Goal: Communication & Community: Answer question/provide support

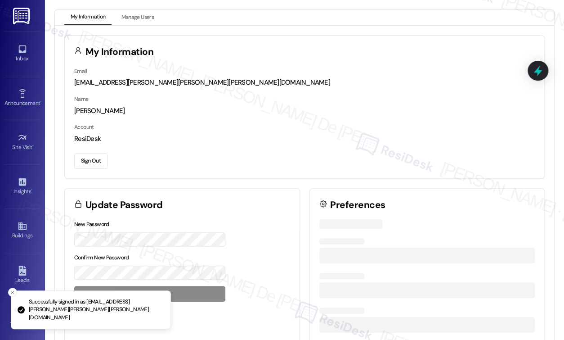
scroll to position [565, 0]
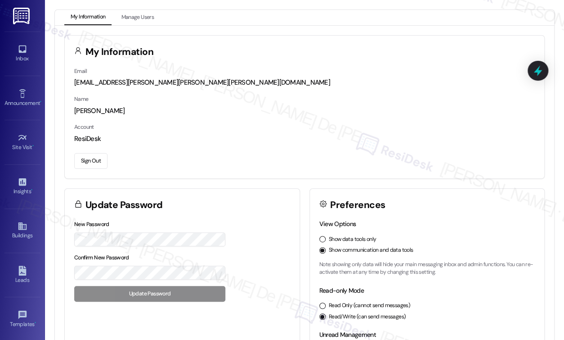
click at [85, 156] on button "Sign Out" at bounding box center [90, 161] width 33 height 16
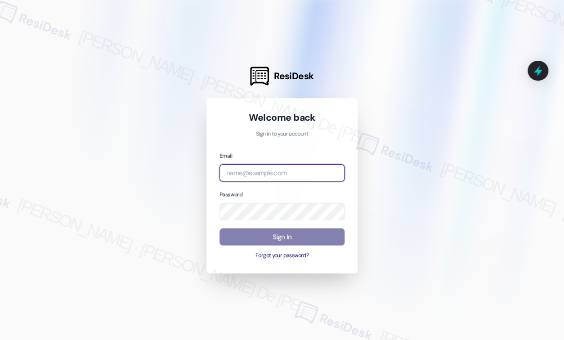
click at [321, 177] on input "email" at bounding box center [282, 173] width 125 height 18
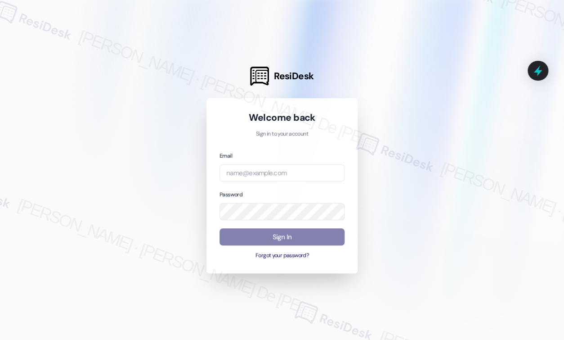
click at [154, 193] on div at bounding box center [282, 170] width 564 height 340
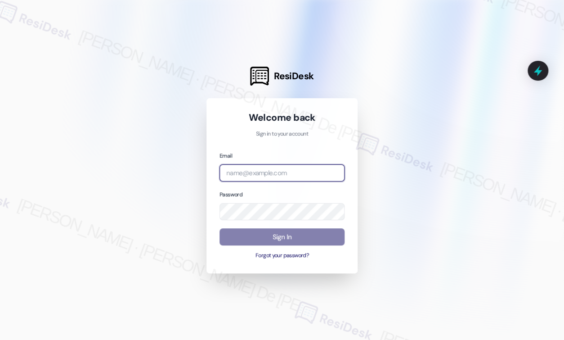
click at [243, 166] on input "email" at bounding box center [282, 173] width 125 height 18
click at [244, 178] on input "email" at bounding box center [282, 173] width 125 height 18
paste input "automated-surveys-ptla-cristel.joy.de.jesus@ptla.com"
type input "[EMAIL_ADDRESS][PERSON_NAME][PERSON_NAME][PERSON_NAME][DOMAIN_NAME]"
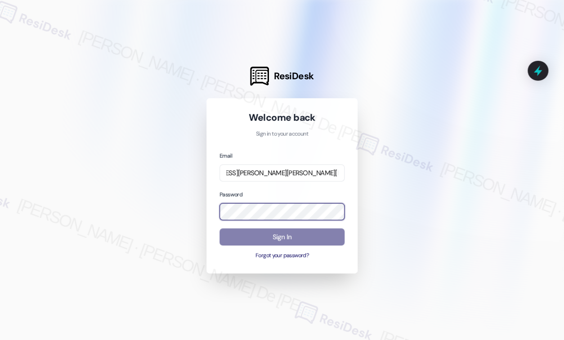
scroll to position [0, 0]
drag, startPoint x: 137, startPoint y: 194, endPoint x: 130, endPoint y: 200, distance: 9.6
click at [137, 194] on div at bounding box center [282, 170] width 564 height 340
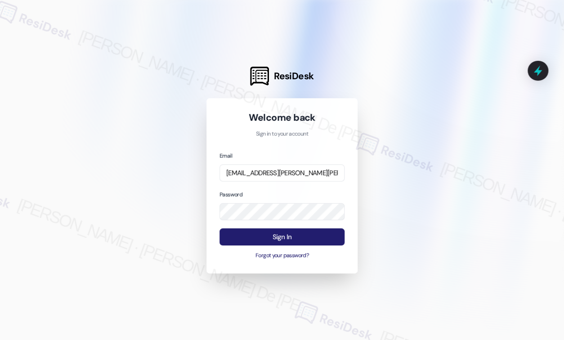
click at [266, 230] on button "Sign In" at bounding box center [282, 237] width 125 height 18
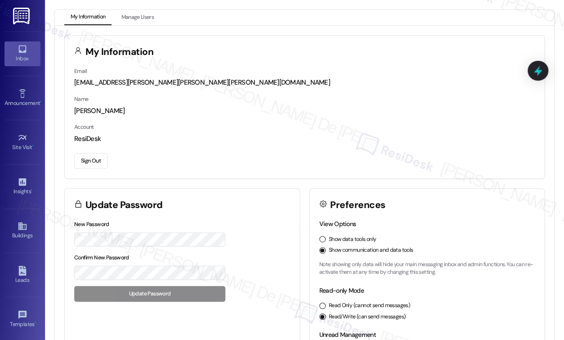
click at [23, 47] on icon at bounding box center [22, 49] width 8 height 8
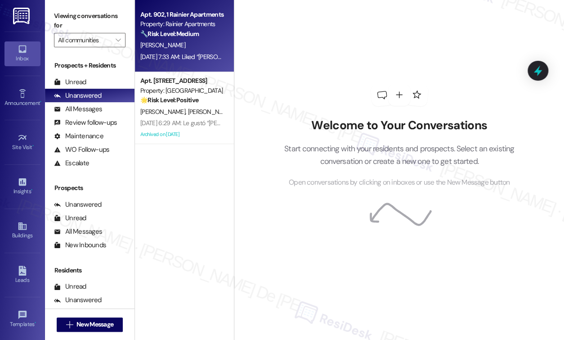
click at [191, 42] on div "C. George" at bounding box center [181, 45] width 85 height 11
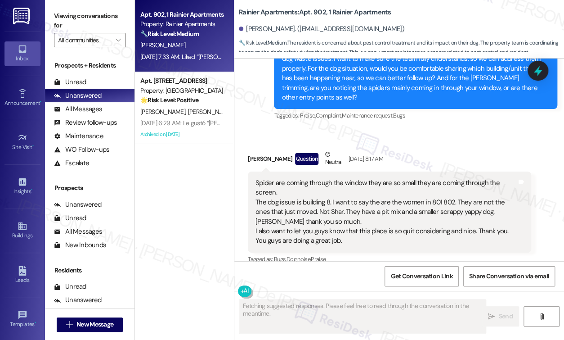
scroll to position [2826, 0]
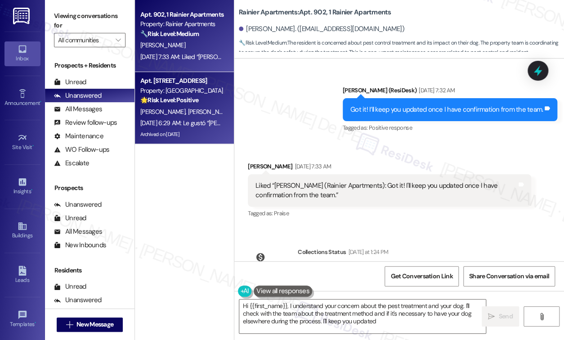
type textarea "Hi {{first_name}}, I understand your concern about the pest treatment and your …"
click at [226, 95] on div "Apt. [STREET_ADDRESS] Property: [GEOGRAPHIC_DATA] 🌟 Risk Level: Positive The in…" at bounding box center [184, 108] width 99 height 72
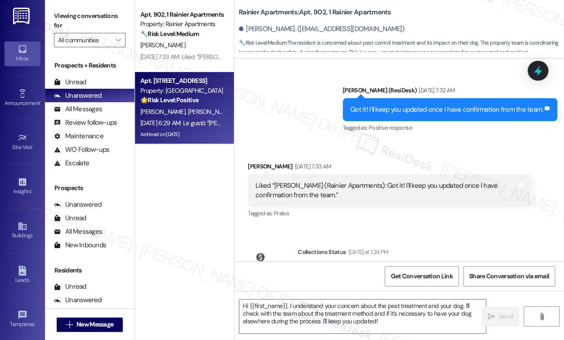
type textarea "Fetching suggested responses. Please feel free to read through the conversation…"
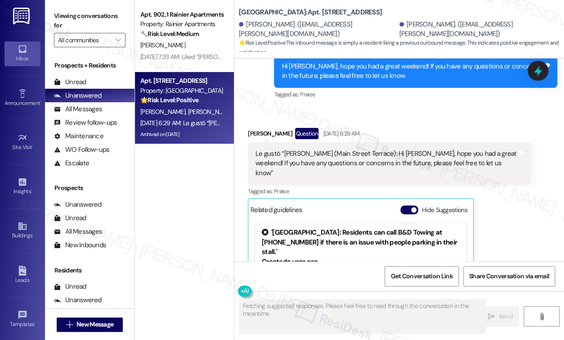
scroll to position [10595, 0]
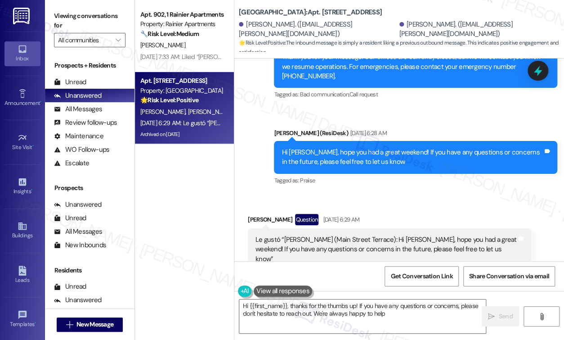
type textarea "Hi {{first_name}}, thanks for the thumbs up! If you have any questions or conce…"
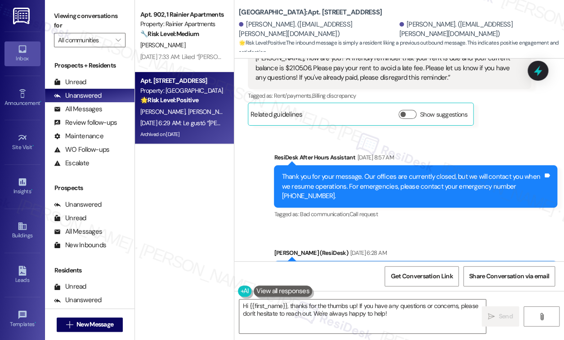
scroll to position [10835, 0]
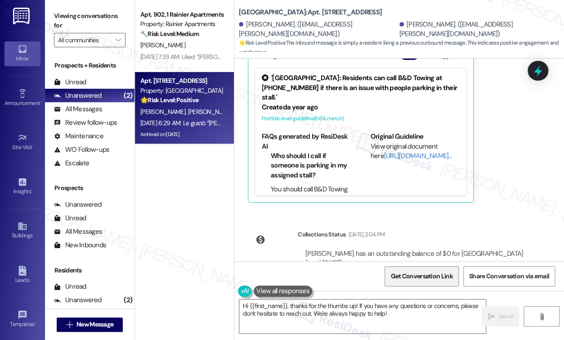
click at [428, 283] on span "Get Conversation Link" at bounding box center [422, 275] width 66 height 19
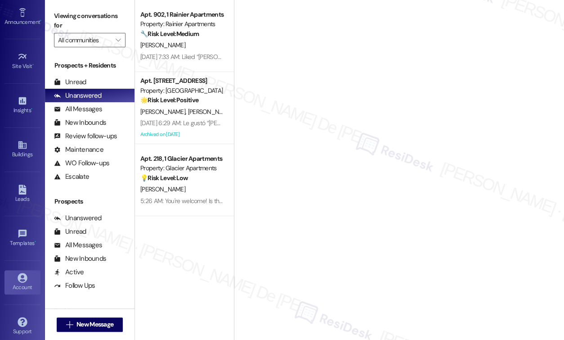
scroll to position [87, 0]
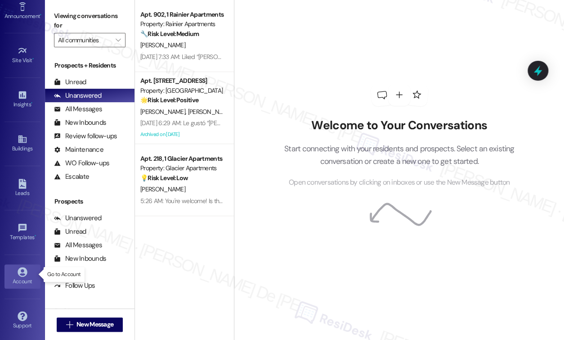
click at [19, 281] on div "Account" at bounding box center [22, 281] width 45 height 9
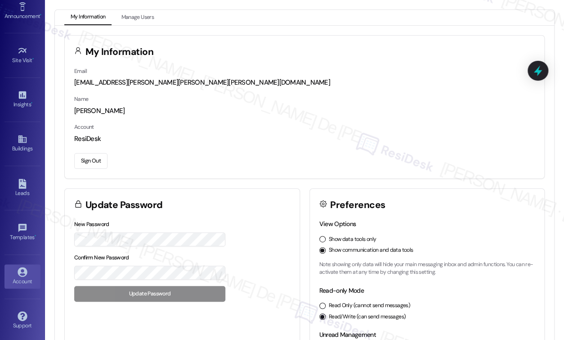
click at [97, 160] on button "Sign Out" at bounding box center [90, 161] width 33 height 16
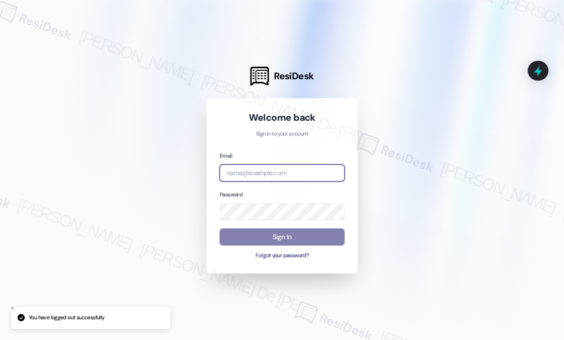
click at [287, 173] on input "email" at bounding box center [282, 173] width 125 height 18
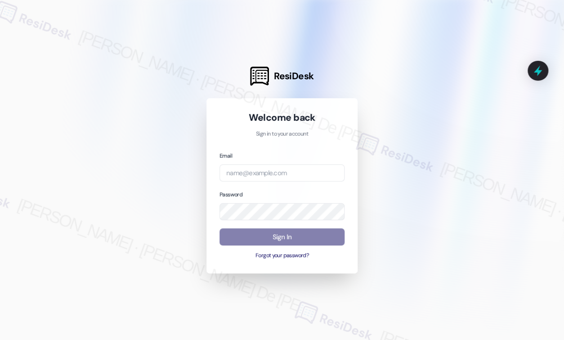
drag, startPoint x: 173, startPoint y: 144, endPoint x: 212, endPoint y: 142, distance: 39.2
click at [173, 144] on div at bounding box center [282, 170] width 564 height 340
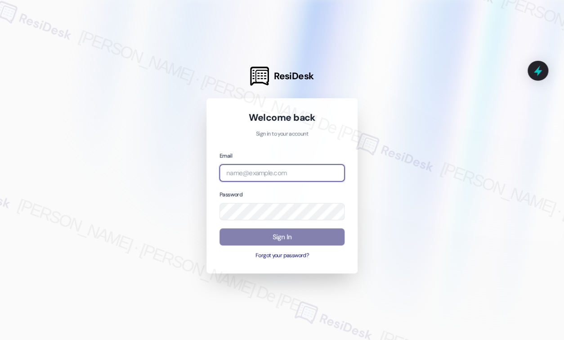
click at [240, 171] on input "email" at bounding box center [282, 173] width 125 height 18
paste input "automated-surveys-rose_life-cristel.joy.de.jesus@rose_life.com"
type input "automated-surveys-rose_life-cristel.joy.de.jesus@rose_life.com"
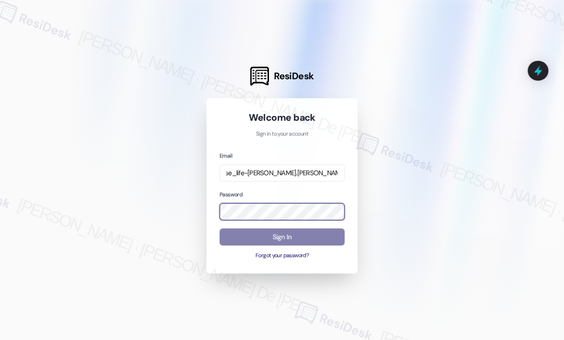
scroll to position [0, 0]
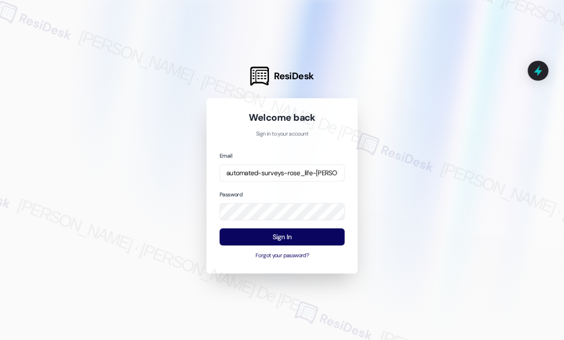
click at [433, 173] on div at bounding box center [282, 170] width 564 height 340
click at [288, 234] on button "Sign In" at bounding box center [282, 237] width 125 height 18
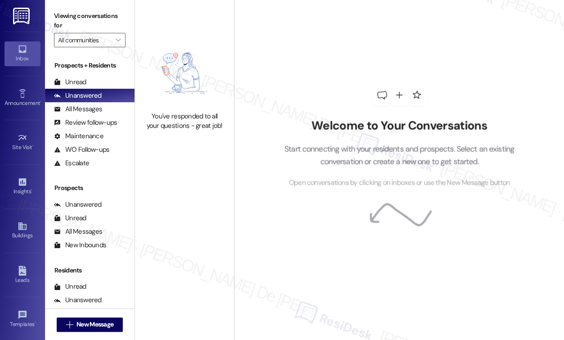
scroll to position [565, 0]
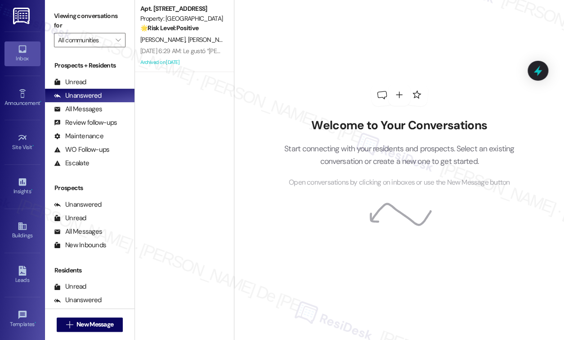
drag, startPoint x: 18, startPoint y: 45, endPoint x: 24, endPoint y: 37, distance: 9.9
click at [18, 45] on icon at bounding box center [23, 49] width 10 height 10
click at [38, 0] on div "Inbox Go to Inbox Announcement • Send A Text Announcement Site Visit • Go to Si…" at bounding box center [22, 170] width 45 height 340
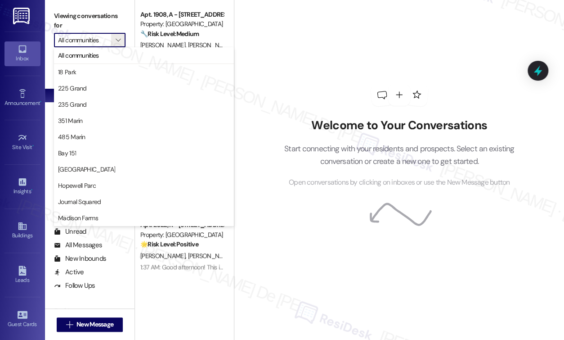
scroll to position [565, 0]
click at [308, 286] on div "Welcome to Your Conversations Start connecting with your residents and prospect…" at bounding box center [399, 170] width 330 height 340
click at [206, 289] on div "Apt. 1908, A - 2201 S Oakdale Dr Property: Hidden Hills 🔧 Risk Level: Medium Th…" at bounding box center [184, 170] width 99 height 340
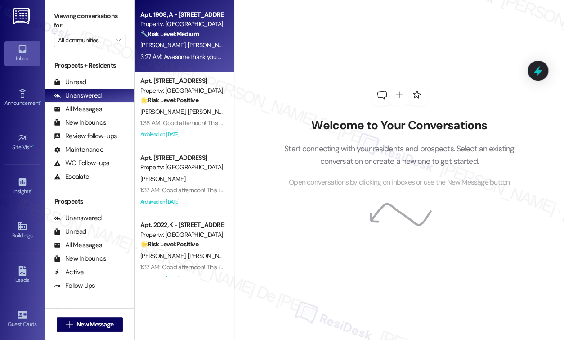
click at [185, 29] on div "Property: Hidden Hills" at bounding box center [181, 23] width 83 height 9
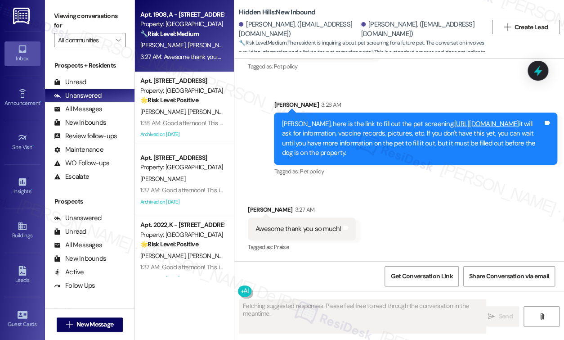
scroll to position [5289, 0]
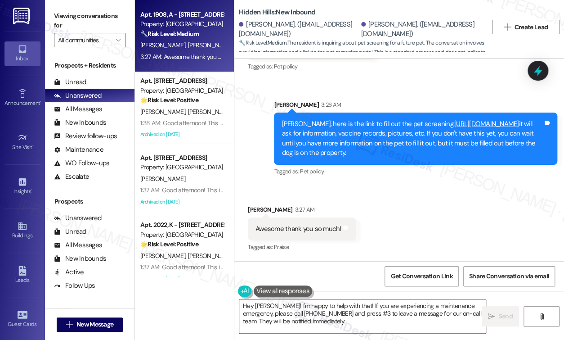
click at [465, 225] on div "Received via SMS Caleb Hays 3:27 AM Awesome thank you so much! Tags and notes T…" at bounding box center [399, 222] width 330 height 76
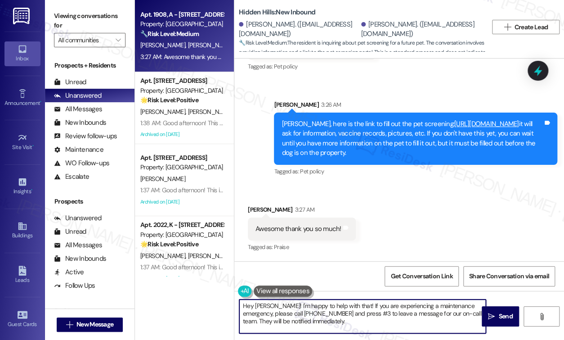
drag, startPoint x: 324, startPoint y: 327, endPoint x: 474, endPoint y: 186, distance: 206.2
click at [175, 292] on div "Apt. 1908, A - 2201 S Oakdale Dr Property: Hidden Hills 🔧 Risk Level: Medium Th…" at bounding box center [349, 170] width 429 height 340
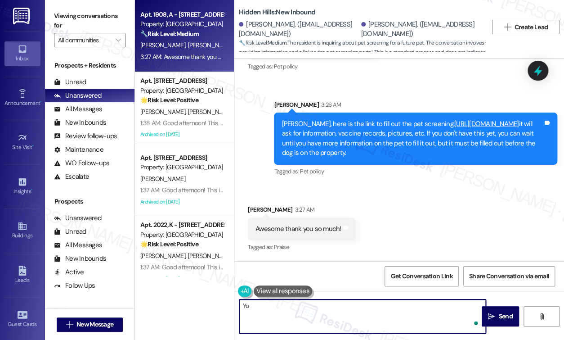
type textarea "Y"
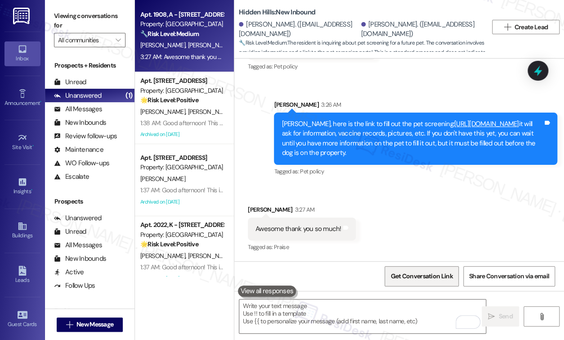
click at [433, 269] on span "Get Conversation Link" at bounding box center [422, 275] width 66 height 19
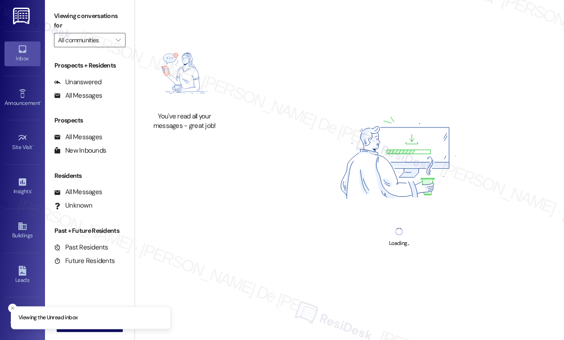
scroll to position [565, 0]
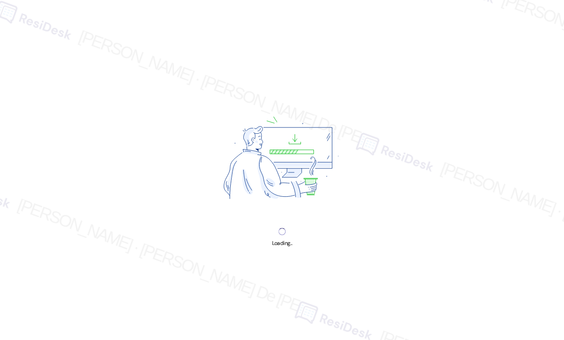
scroll to position [565, 0]
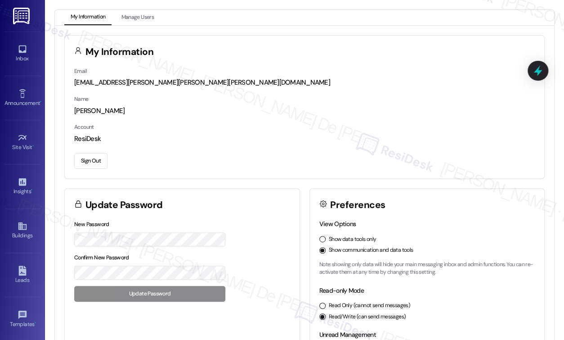
click at [10, 67] on div "Inbox Go to Inbox" at bounding box center [22, 53] width 36 height 44
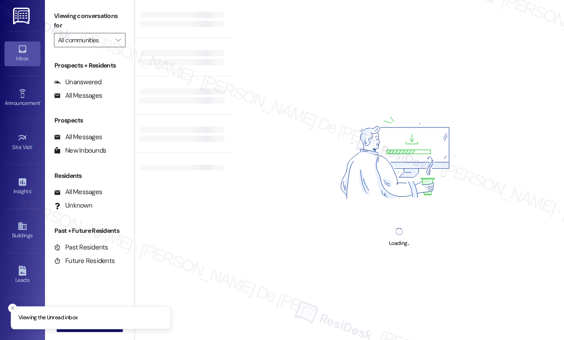
scroll to position [565, 0]
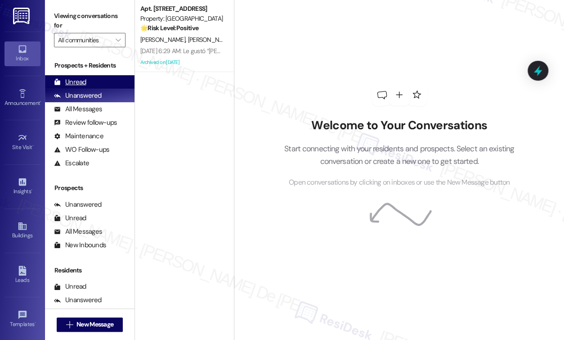
click at [98, 80] on div "Unread (0)" at bounding box center [90, 81] width 90 height 13
type textarea "Unread"
click at [98, 80] on div "Unread (0)" at bounding box center [90, 81] width 90 height 13
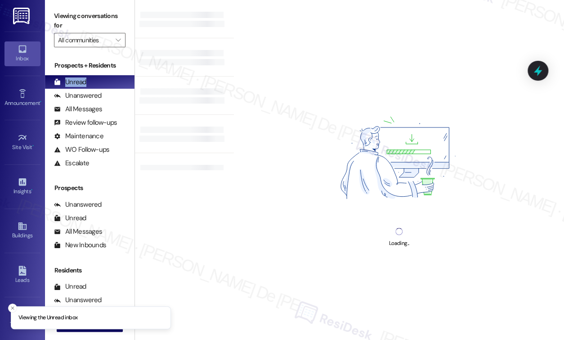
click at [25, 56] on div "Inbox" at bounding box center [22, 58] width 45 height 9
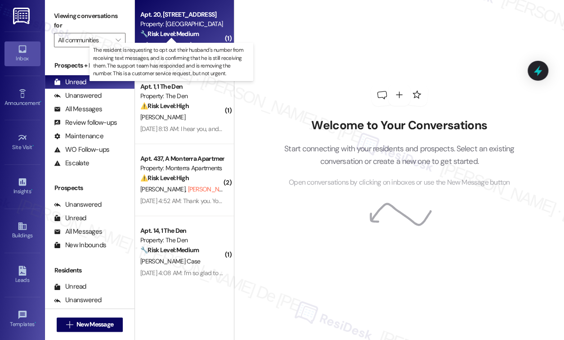
click at [171, 34] on strong "🔧 Risk Level: Medium" at bounding box center [169, 34] width 58 height 8
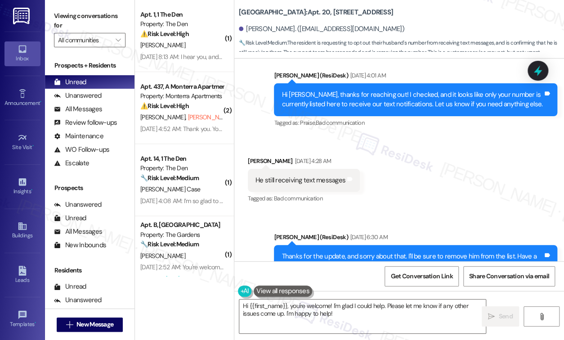
scroll to position [10794, 0]
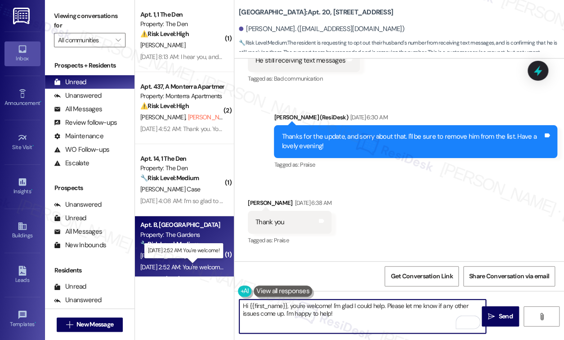
drag, startPoint x: 361, startPoint y: 317, endPoint x: 212, endPoint y: 269, distance: 156.2
click at [212, 269] on div "( 1 ) Apt. 1, 1 The Den Property: The Den ⚠️ Risk Level: High The resident is e…" at bounding box center [349, 170] width 429 height 340
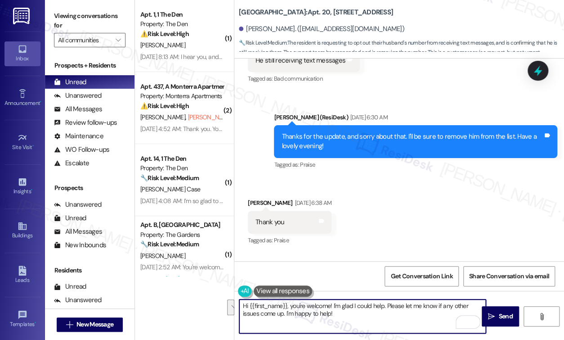
click at [373, 319] on textarea "Hi {{first_name}}, you're welcome! I'm glad I could help. Please let me know if…" at bounding box center [362, 316] width 246 height 34
drag, startPoint x: 290, startPoint y: 306, endPoint x: 224, endPoint y: 305, distance: 65.7
click at [224, 305] on div "( 1 ) Apt. 1, 1 The Den Property: The Den ⚠️ Risk Level: High The resident is e…" at bounding box center [349, 170] width 429 height 340
type textarea "You're welcome! I'm glad I could help. Please let me know if any other issues c…"
click at [498, 314] on span "Send" at bounding box center [505, 315] width 14 height 9
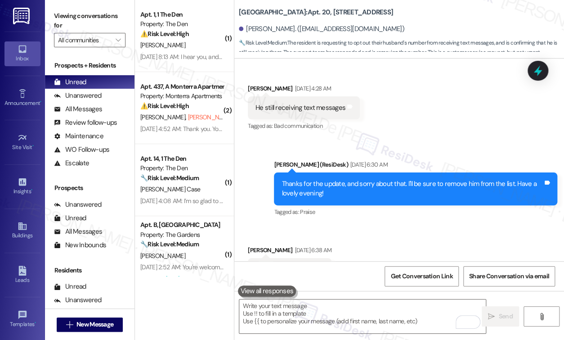
scroll to position [10866, 0]
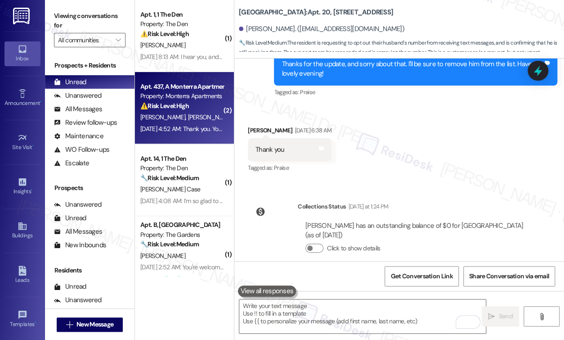
click at [173, 108] on strong "⚠️ Risk Level: High" at bounding box center [164, 106] width 49 height 8
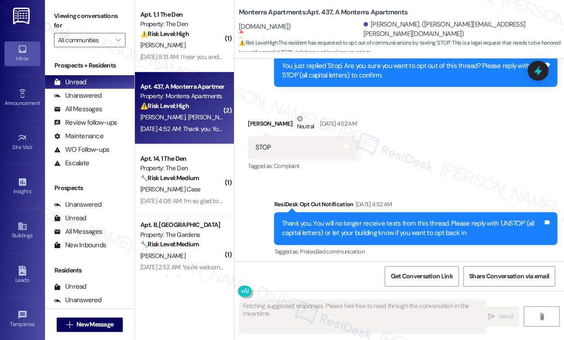
scroll to position [4316, 0]
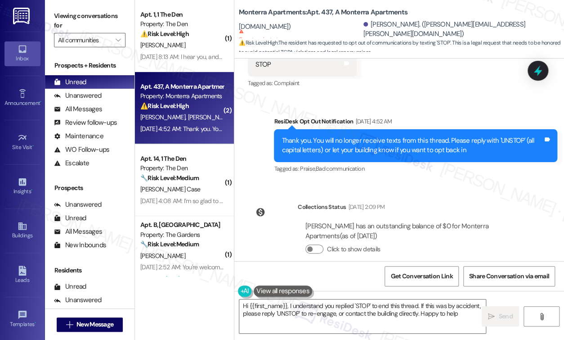
type textarea "Hi {{first_name}}, I understand you replied 'STOP' to end this thread. If this …"
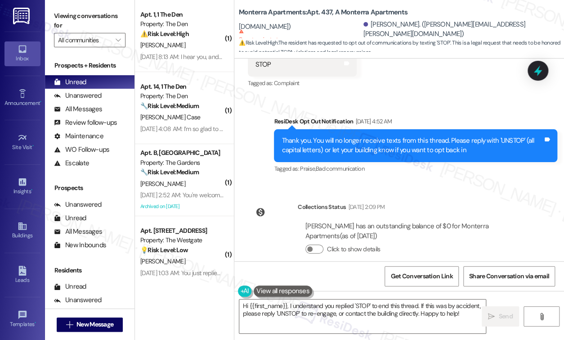
scroll to position [4197, 0]
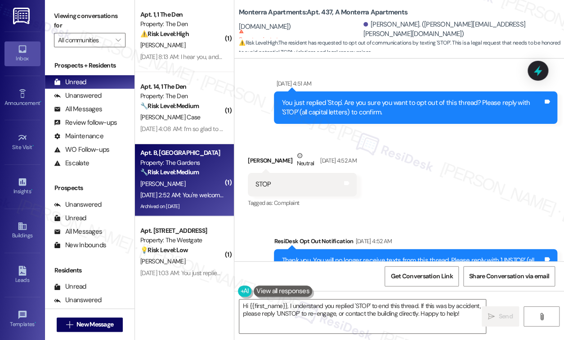
click at [178, 181] on div "E. Armejo" at bounding box center [181, 183] width 85 height 11
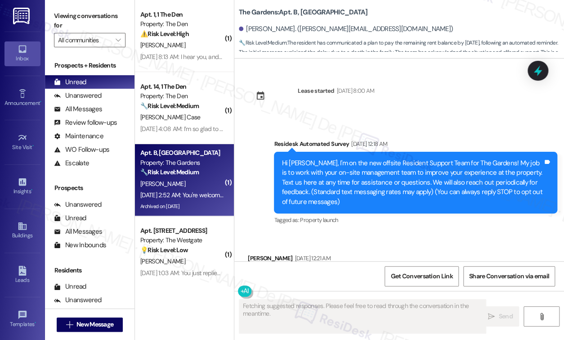
scroll to position [19392, 0]
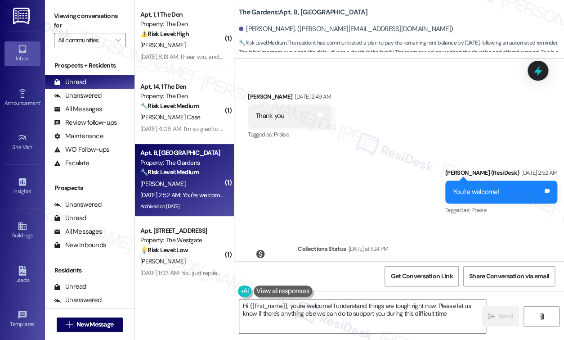
type textarea "Hi {{first_name}}, you're welcome! I understand things are tough right now. Ple…"
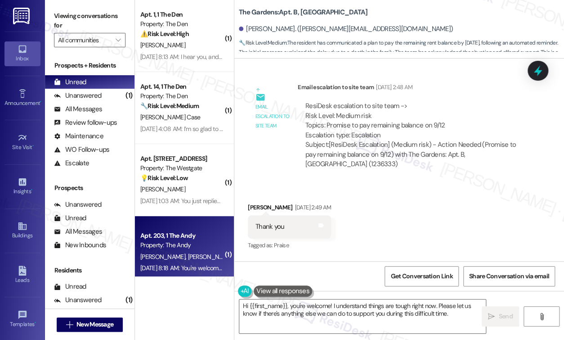
scroll to position [19152, 0]
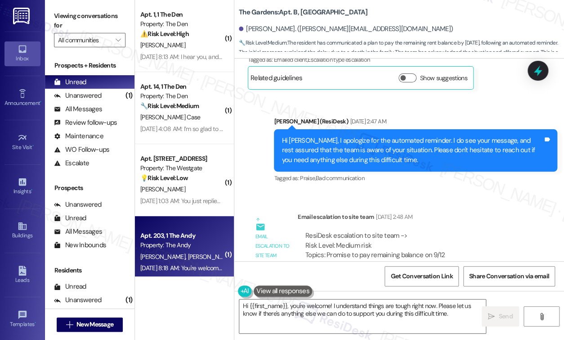
click at [193, 234] on div "Apt. 203, 1 The Andy" at bounding box center [181, 235] width 83 height 9
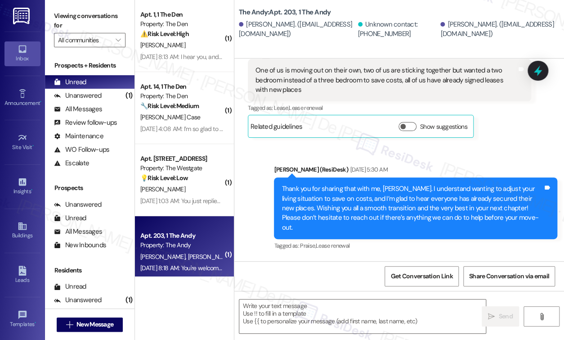
scroll to position [2472, 0]
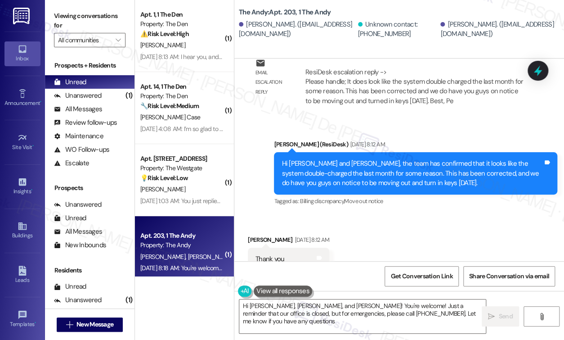
type textarea "Hi William, Sean, and Caleb! You're welcome! Just a reminder that our office is…"
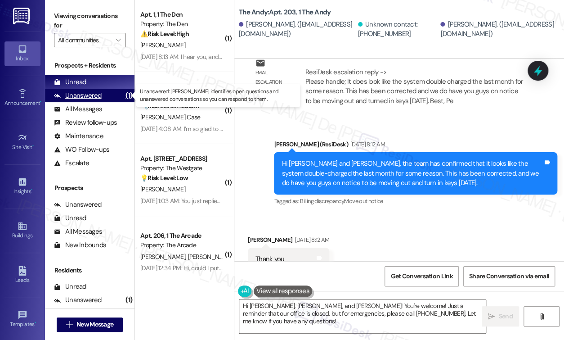
click at [90, 98] on div "Unanswered" at bounding box center [78, 95] width 48 height 9
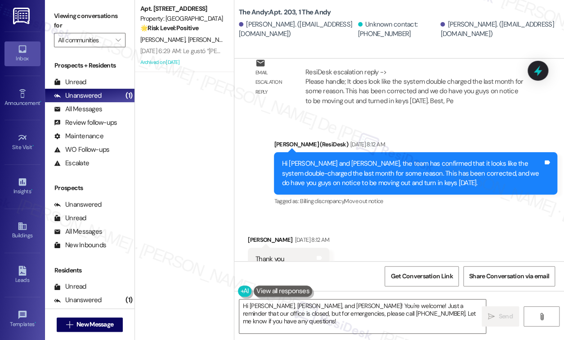
click at [206, 126] on div "Apt. [STREET_ADDRESS] Property: [GEOGRAPHIC_DATA] 🌟 Risk Level: Positive The in…" at bounding box center [184, 138] width 99 height 276
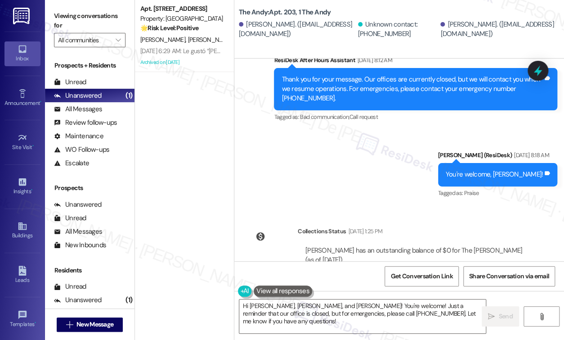
scroll to position [2735, 0]
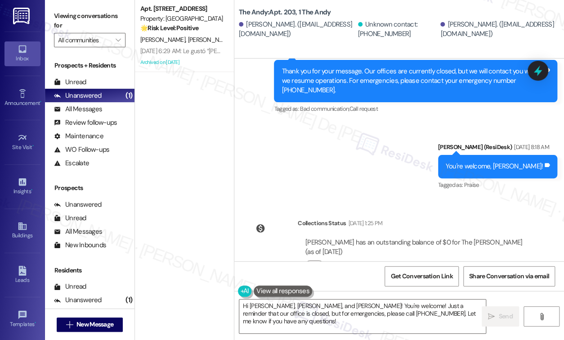
drag, startPoint x: 208, startPoint y: 25, endPoint x: 172, endPoint y: 142, distance: 122.5
click at [171, 142] on div "Apt. [STREET_ADDRESS] Property: [GEOGRAPHIC_DATA] 🌟 Risk Level: Positive The in…" at bounding box center [184, 138] width 99 height 276
click at [270, 51] on div "The Andy: Apt. 203, 1 The Andy William Riebel. (w_jordan@icloud.com) Unknown co…" at bounding box center [399, 29] width 330 height 58
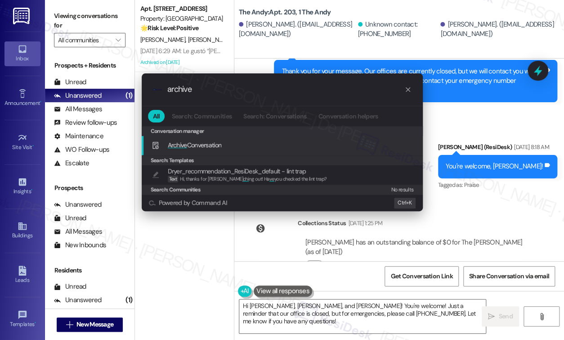
type input "archive"
click at [176, 151] on div "Archive Conversation Add shortcut" at bounding box center [282, 145] width 281 height 19
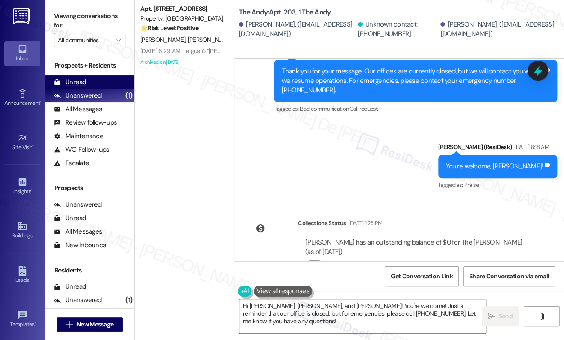
click at [79, 80] on div "Unread" at bounding box center [70, 81] width 32 height 9
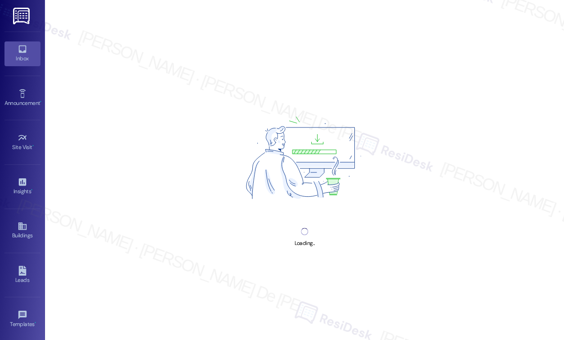
scroll to position [565, 0]
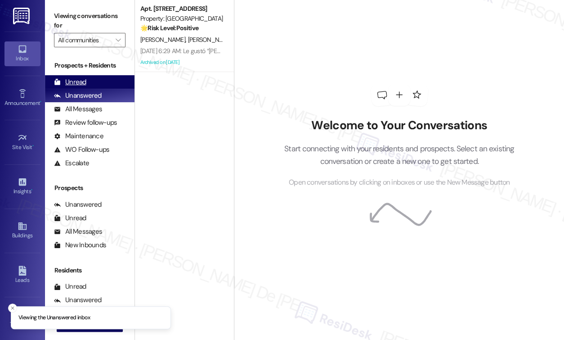
click at [81, 77] on div "Unread" at bounding box center [70, 81] width 32 height 9
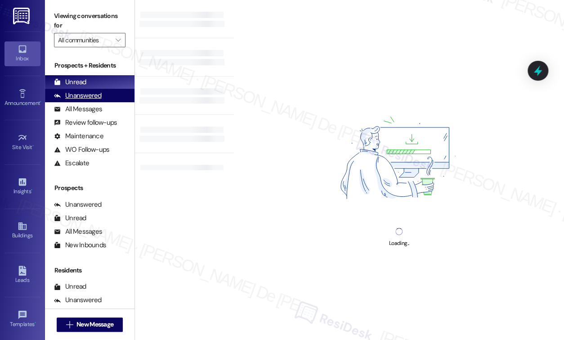
click at [75, 102] on div "Unanswered (0)" at bounding box center [90, 95] width 90 height 13
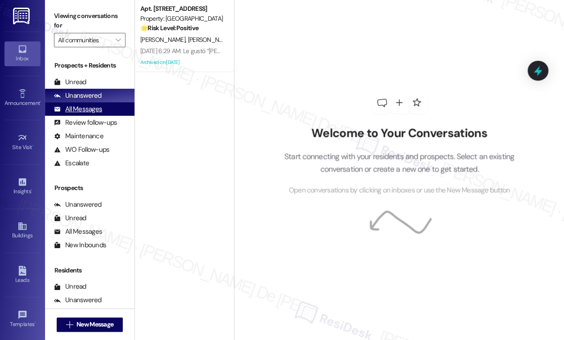
click at [76, 112] on div "All Messages" at bounding box center [78, 108] width 48 height 9
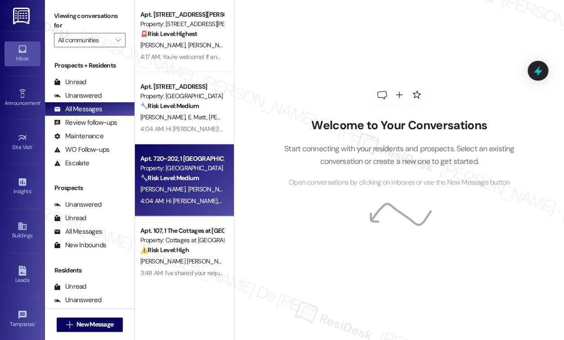
scroll to position [480, 0]
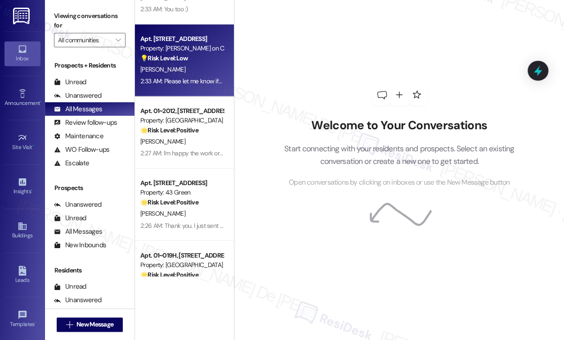
click at [195, 66] on div "B. Izquierdo" at bounding box center [181, 69] width 85 height 11
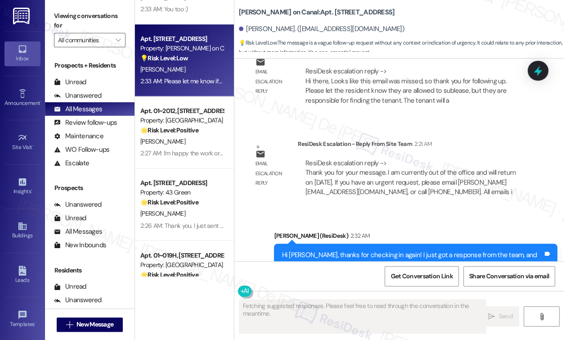
scroll to position [1118, 0]
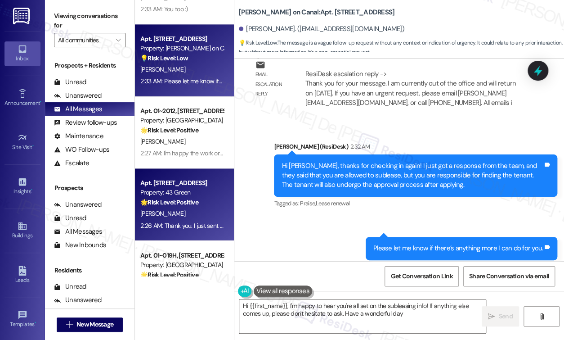
type textarea "Hi {{first_name}}, I'm happy to hear you're all set on the subleasing info! If …"
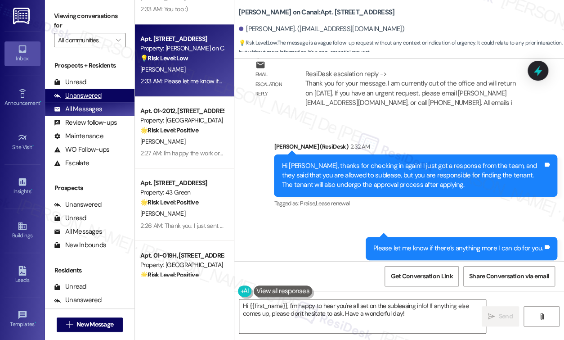
click at [91, 94] on div "Unanswered" at bounding box center [78, 95] width 48 height 9
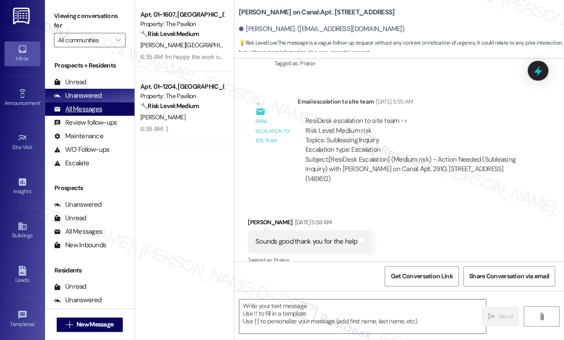
type textarea "Fetching suggested responses. Please feel free to read through the conversation…"
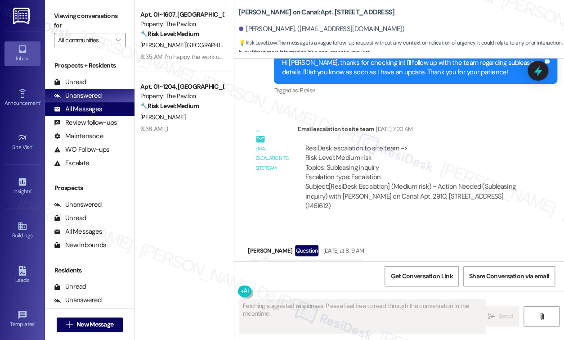
scroll to position [776, 0]
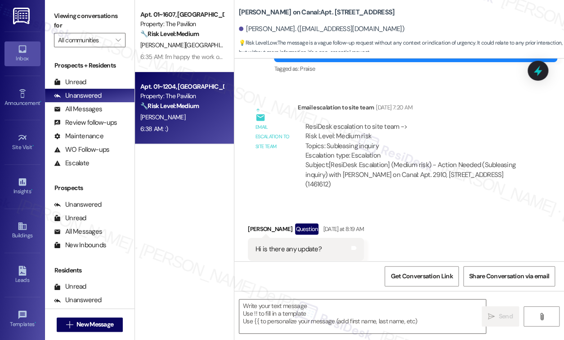
click at [209, 141] on div "Apt. 01~1204, One Lafayette Plaisance Property: The Pavilion 🔧 Risk Level: Medi…" at bounding box center [184, 108] width 99 height 72
type textarea "Fetching suggested responses. Please feel free to read through the conversation…"
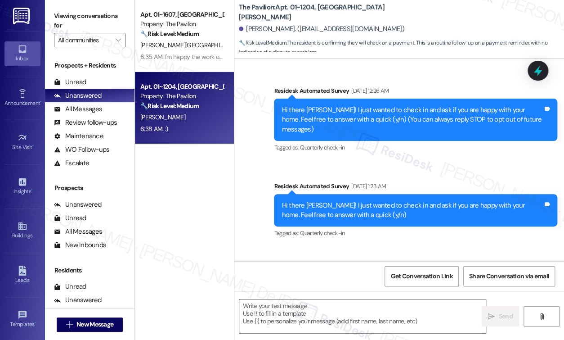
scroll to position [4452, 0]
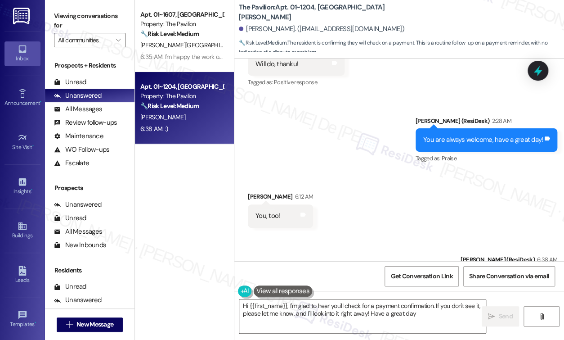
type textarea "Hi {{first_name}}, I'm glad to hear you'll check for a payment confirmation. If…"
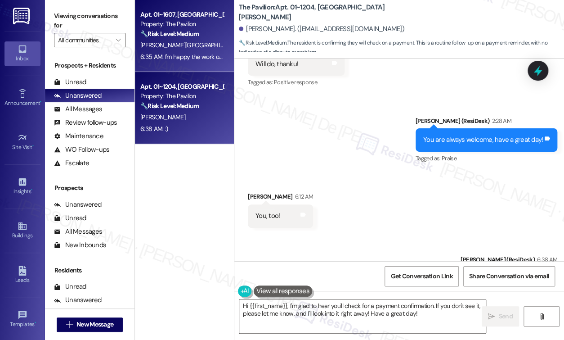
click at [166, 34] on strong "🔧 Risk Level: Medium" at bounding box center [169, 34] width 58 height 8
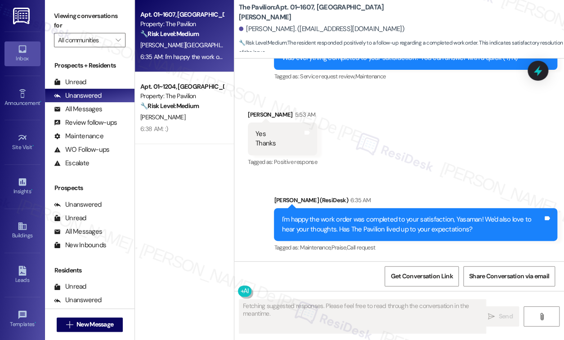
scroll to position [1659, 0]
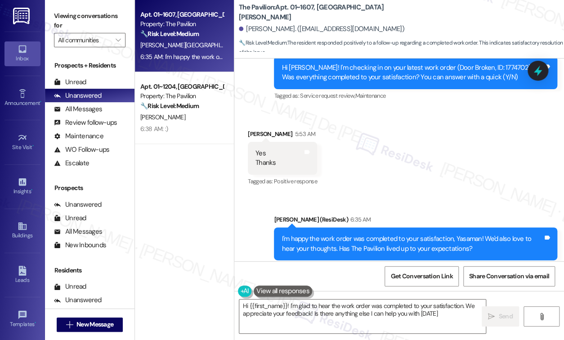
type textarea "Hi {{first_name}}! I'm glad to hear the work order was completed to your satisf…"
click at [93, 97] on div "Unanswered" at bounding box center [78, 95] width 48 height 9
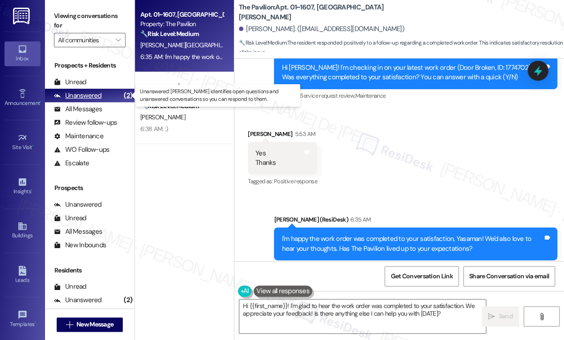
click at [95, 96] on div "Unanswered" at bounding box center [78, 95] width 48 height 9
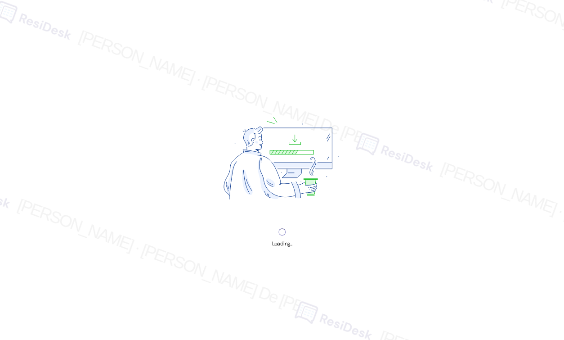
scroll to position [565, 0]
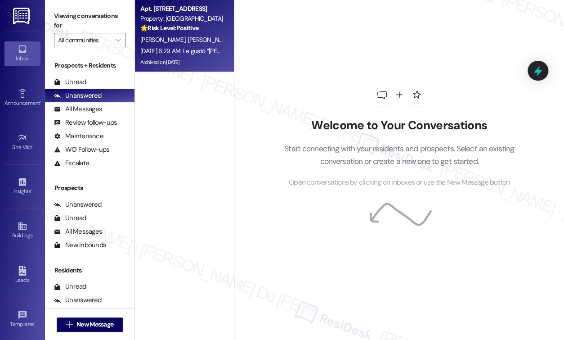
click at [174, 18] on div "Property: [GEOGRAPHIC_DATA]" at bounding box center [181, 18] width 83 height 9
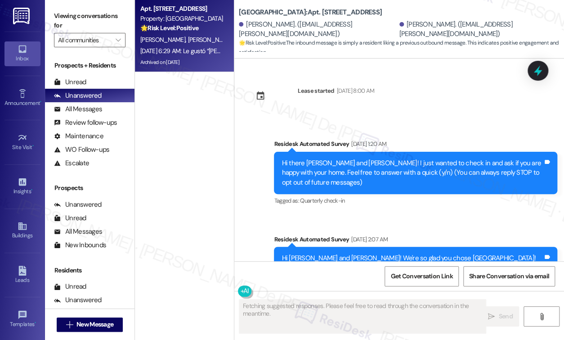
scroll to position [10835, 0]
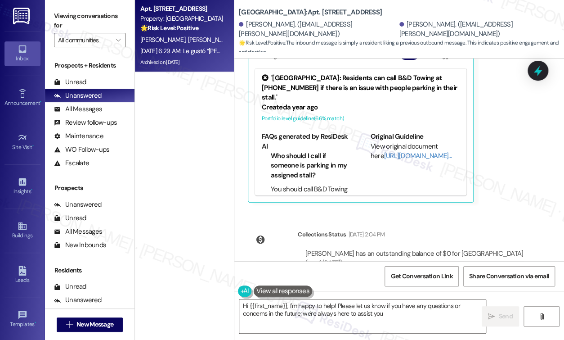
type textarea "Hi {{first_name}}, I'm happy to help! Please let us know if you have any questi…"
click at [203, 241] on div "Apt. [STREET_ADDRESS] Property: [GEOGRAPHIC_DATA] 🌟 Risk Level: Positive The in…" at bounding box center [184, 138] width 99 height 276
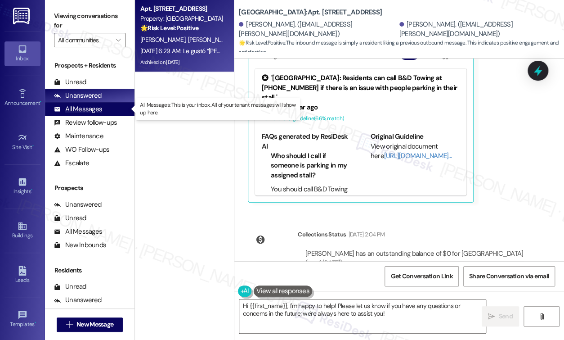
click at [83, 111] on div "All Messages" at bounding box center [78, 108] width 48 height 9
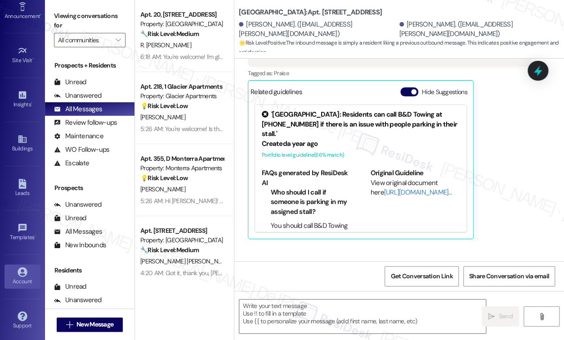
scroll to position [10742, 0]
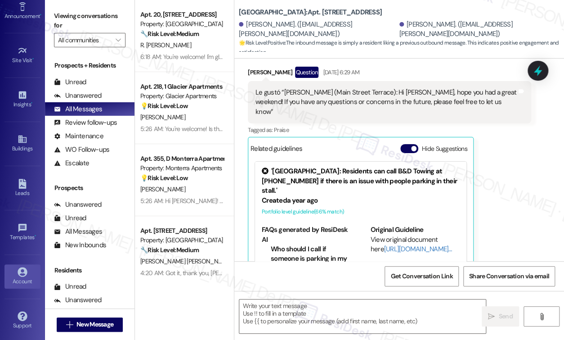
click at [29, 278] on div "Account" at bounding box center [22, 281] width 45 height 9
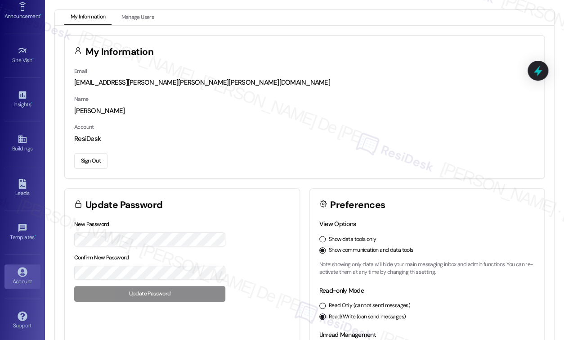
click at [101, 158] on button "Sign Out" at bounding box center [90, 161] width 33 height 16
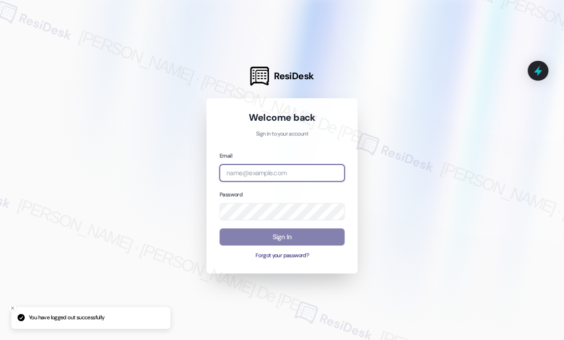
click at [229, 172] on input "email" at bounding box center [282, 173] width 125 height 18
click at [232, 172] on input "email" at bounding box center [282, 173] width 125 height 18
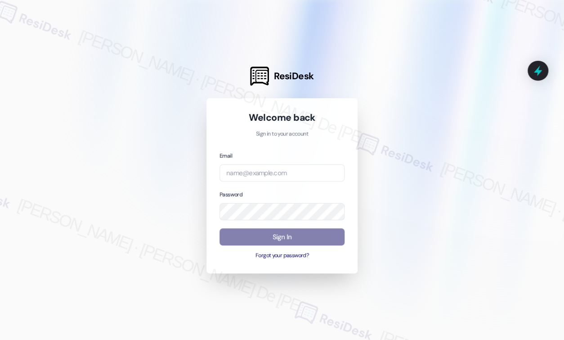
drag, startPoint x: 98, startPoint y: 193, endPoint x: 177, endPoint y: 182, distance: 80.3
click at [98, 193] on div at bounding box center [282, 170] width 564 height 340
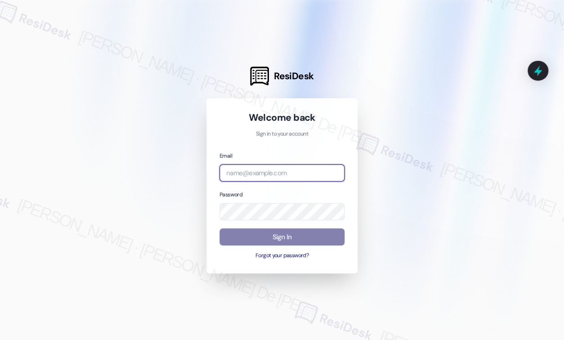
click at [248, 175] on input "email" at bounding box center [282, 173] width 125 height 18
paste input "[EMAIL_ADDRESS][PERSON_NAME][PERSON_NAME][PERSON_NAME][DOMAIN_NAME]"
type input "[EMAIL_ADDRESS][PERSON_NAME][PERSON_NAME][PERSON_NAME][DOMAIN_NAME]"
click at [123, 206] on div at bounding box center [282, 170] width 564 height 340
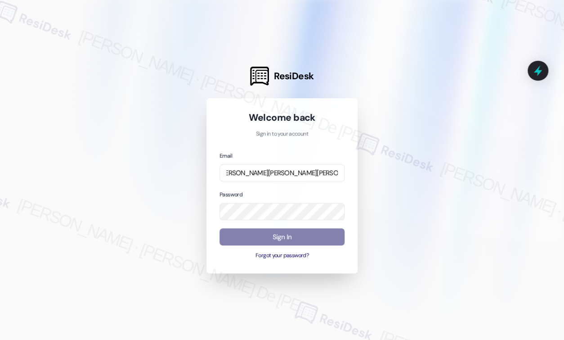
scroll to position [0, 0]
drag, startPoint x: 63, startPoint y: 250, endPoint x: 540, endPoint y: 99, distance: 500.5
click at [62, 249] on div at bounding box center [282, 170] width 564 height 340
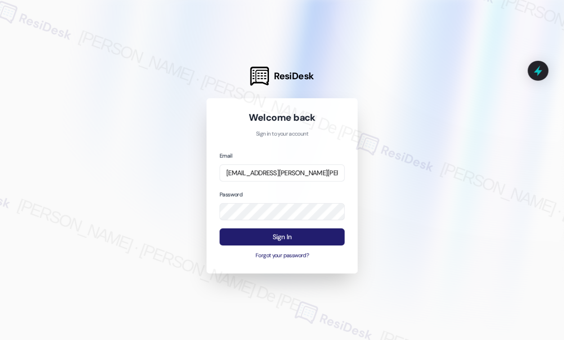
click at [269, 236] on button "Sign In" at bounding box center [282, 237] width 125 height 18
click at [297, 182] on div "Email [EMAIL_ADDRESS][PERSON_NAME][PERSON_NAME][PERSON_NAME][DOMAIN_NAME] Passw…" at bounding box center [282, 205] width 125 height 109
click at [171, 185] on div at bounding box center [282, 170] width 564 height 340
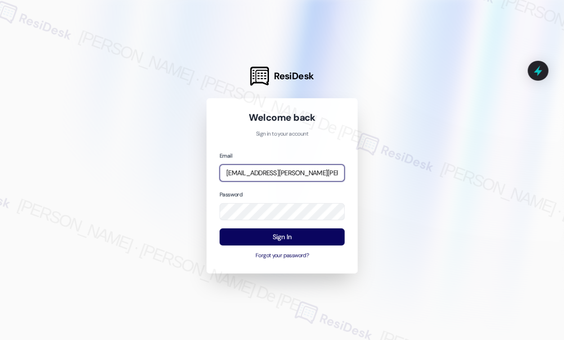
click at [243, 173] on input "[EMAIL_ADDRESS][PERSON_NAME][PERSON_NAME][PERSON_NAME][DOMAIN_NAME]" at bounding box center [282, 173] width 125 height 18
click at [242, 178] on input "[EMAIL_ADDRESS][PERSON_NAME][PERSON_NAME][PERSON_NAME][DOMAIN_NAME]" at bounding box center [282, 173] width 125 height 18
type textarea "automated"
click at [242, 178] on input "[EMAIL_ADDRESS][PERSON_NAME][PERSON_NAME][PERSON_NAME][DOMAIN_NAME]" at bounding box center [282, 173] width 125 height 18
click at [242, 176] on input "[EMAIL_ADDRESS][PERSON_NAME][PERSON_NAME][PERSON_NAME][DOMAIN_NAME]" at bounding box center [282, 173] width 125 height 18
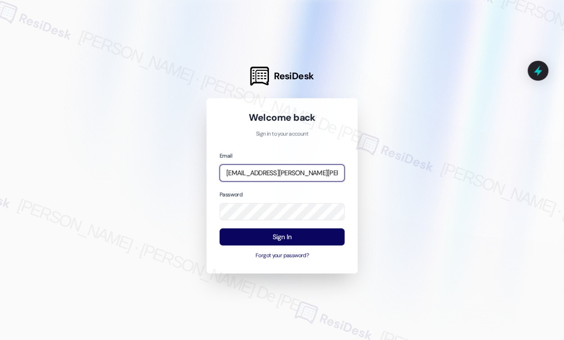
click at [242, 175] on input "[EMAIL_ADDRESS][PERSON_NAME][PERSON_NAME][PERSON_NAME][DOMAIN_NAME]" at bounding box center [282, 173] width 125 height 18
click at [240, 176] on input "[EMAIL_ADDRESS][PERSON_NAME][PERSON_NAME][PERSON_NAME][DOMAIN_NAME]" at bounding box center [282, 173] width 125 height 18
click at [245, 175] on input "[EMAIL_ADDRESS][PERSON_NAME][PERSON_NAME][PERSON_NAME][DOMAIN_NAME]" at bounding box center [282, 173] width 125 height 18
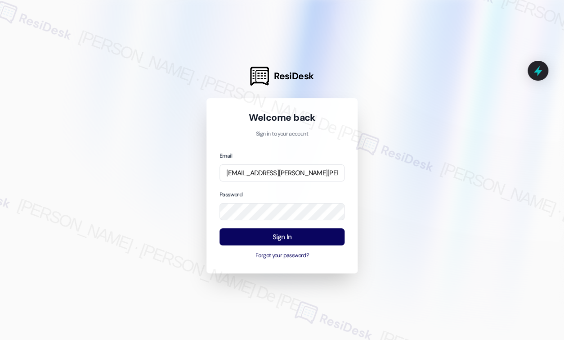
click at [463, 148] on div at bounding box center [282, 170] width 564 height 340
click at [299, 231] on button "Sign In" at bounding box center [282, 237] width 125 height 18
